Goal: Task Accomplishment & Management: Manage account settings

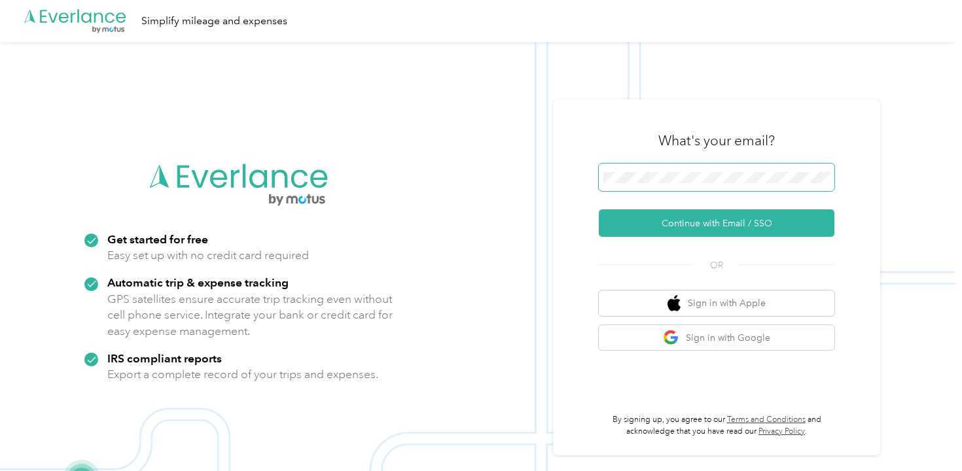
click at [628, 188] on span at bounding box center [717, 177] width 236 height 27
click at [631, 183] on span at bounding box center [717, 177] width 236 height 27
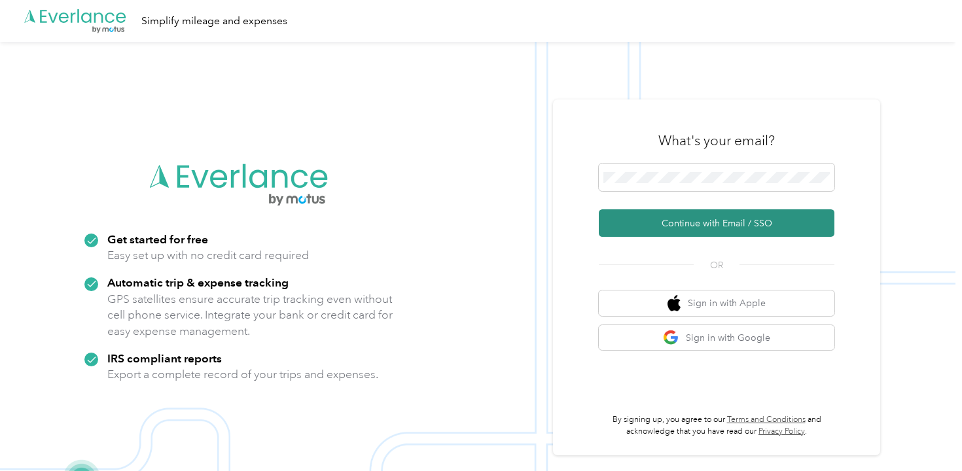
click at [703, 224] on button "Continue with Email / SSO" at bounding box center [717, 222] width 236 height 27
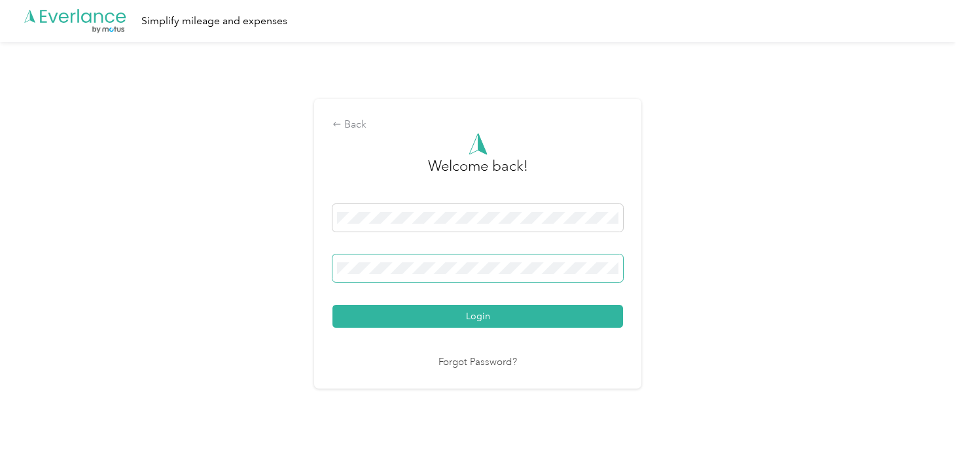
click at [458, 276] on span at bounding box center [477, 268] width 291 height 27
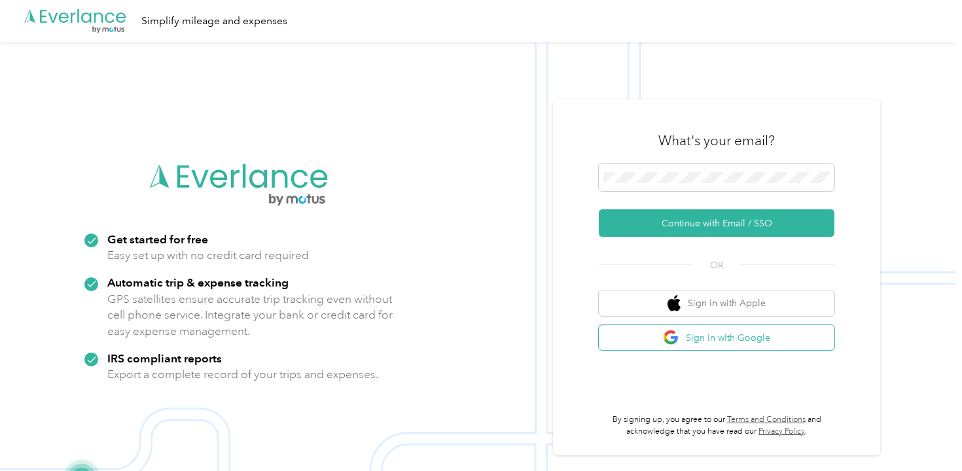
click at [715, 334] on button "Sign in with Google" at bounding box center [717, 338] width 236 height 26
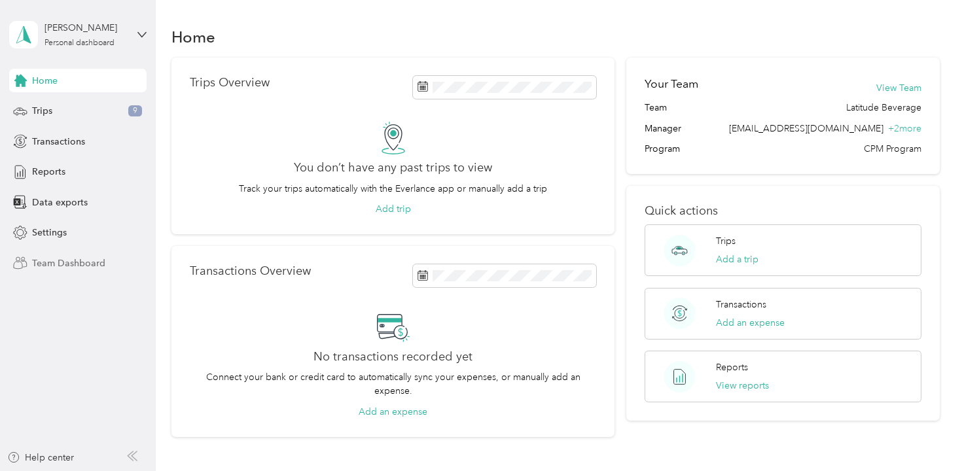
click at [58, 257] on span "Team Dashboard" at bounding box center [68, 264] width 73 height 14
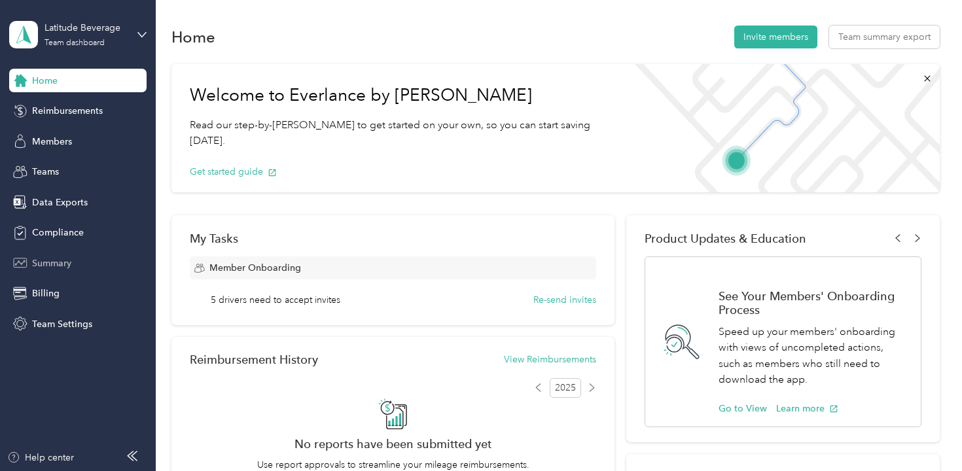
click at [49, 266] on span "Summary" at bounding box center [51, 264] width 39 height 14
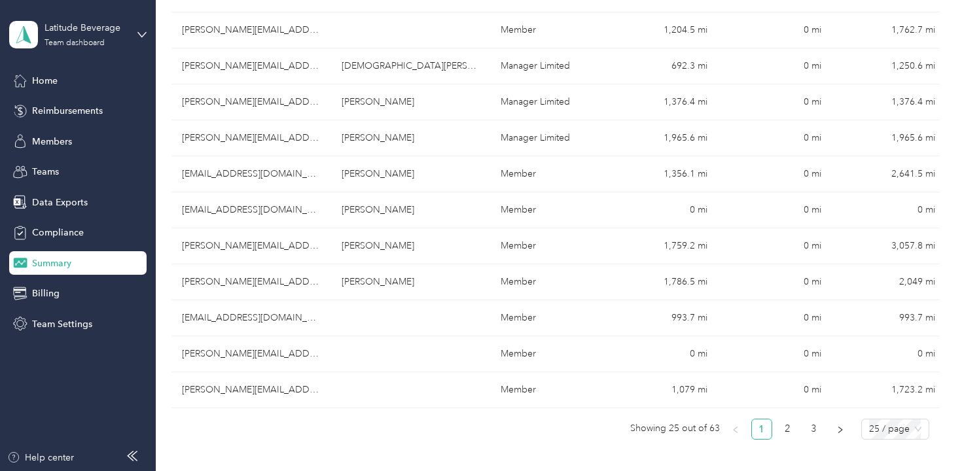
scroll to position [944, 0]
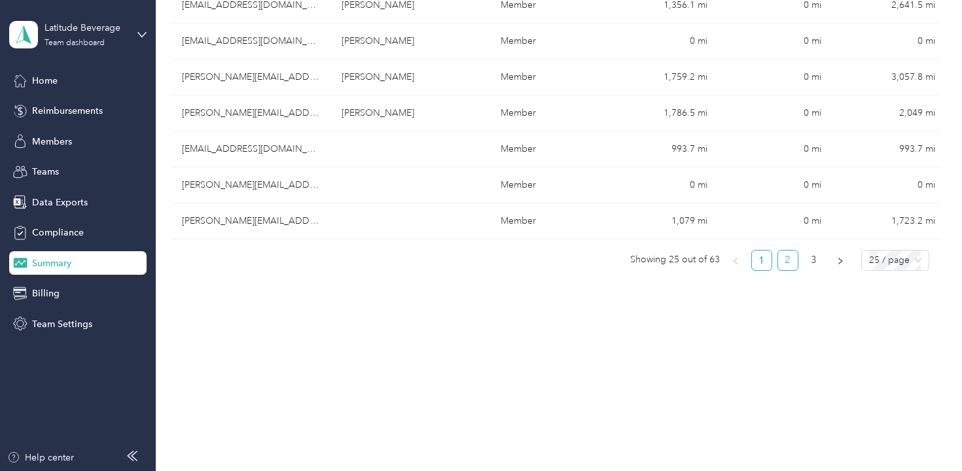
click at [792, 260] on link "2" at bounding box center [788, 261] width 20 height 20
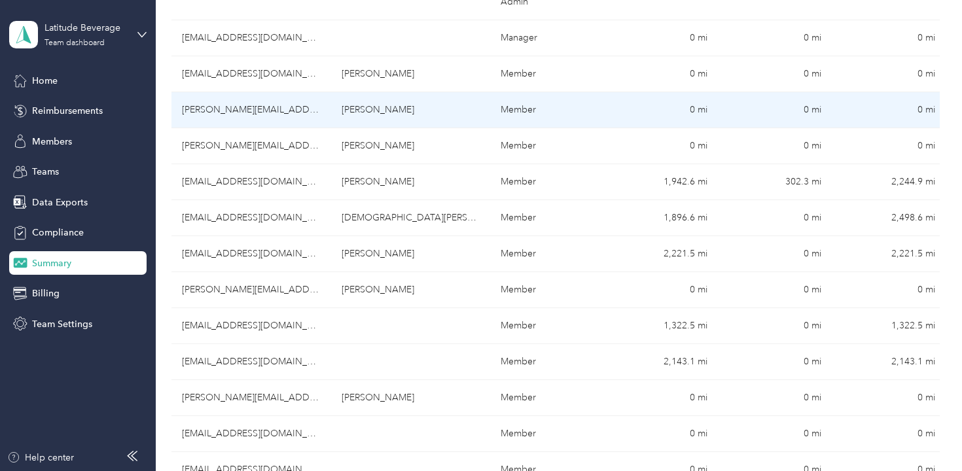
scroll to position [825, 0]
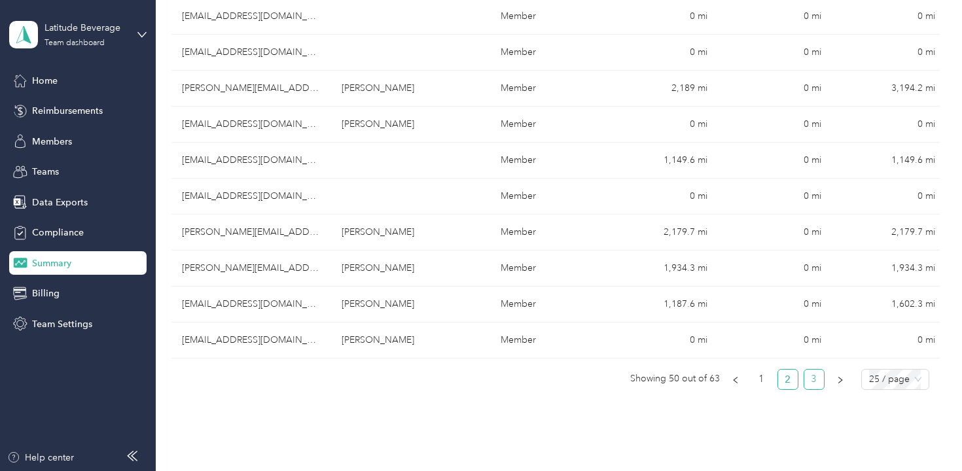
click at [820, 385] on link "3" at bounding box center [814, 380] width 20 height 20
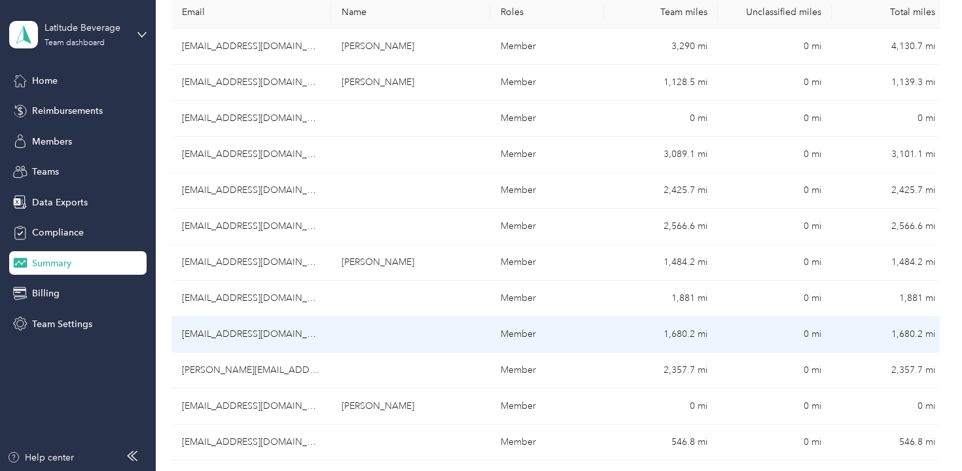
scroll to position [207, 0]
